Goal: Information Seeking & Learning: Stay updated

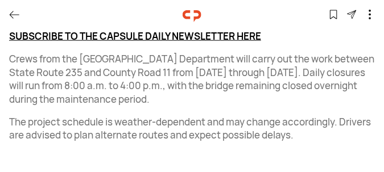
scroll to position [305, 0]
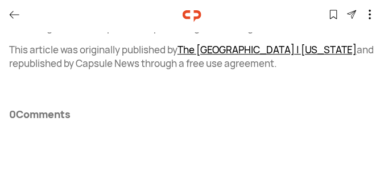
scroll to position [85, 0]
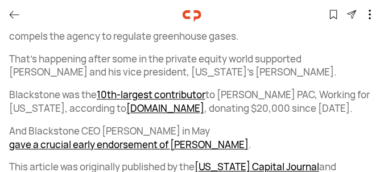
scroll to position [1194, 0]
